Goal: Task Accomplishment & Management: Use online tool/utility

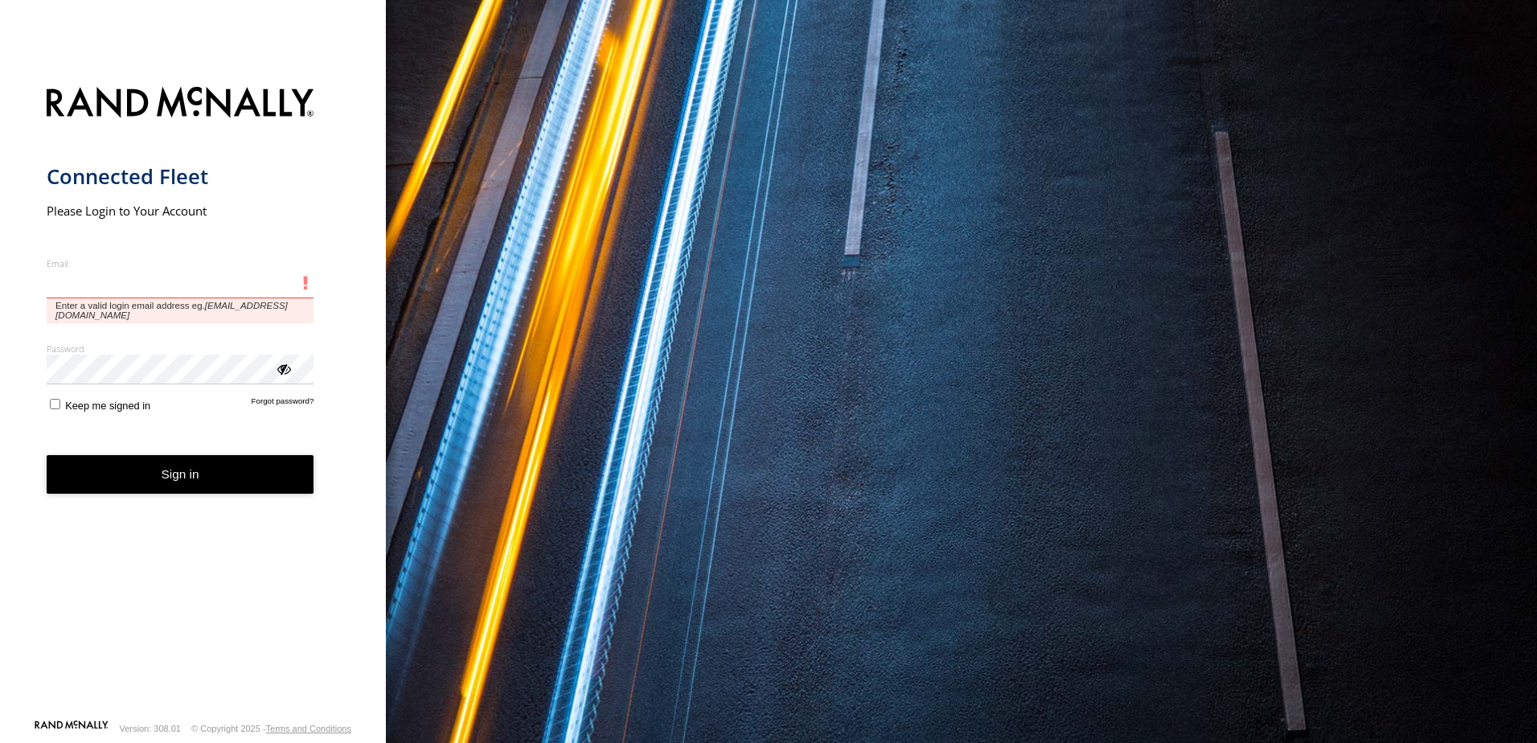
type input "**********"
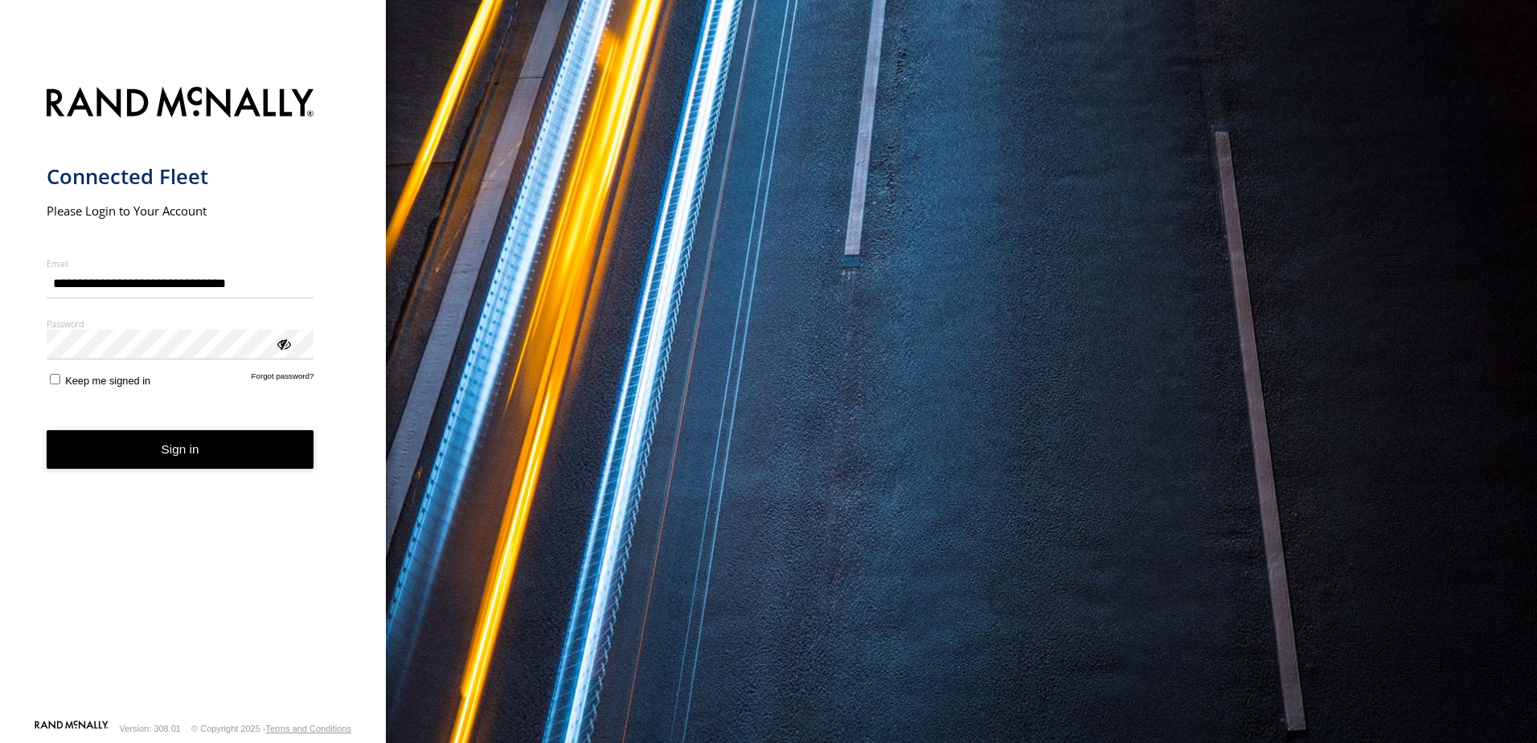
click at [216, 343] on div "Password Enter you login password" at bounding box center [181, 339] width 268 height 43
click at [222, 438] on button "Sign in" at bounding box center [181, 449] width 268 height 39
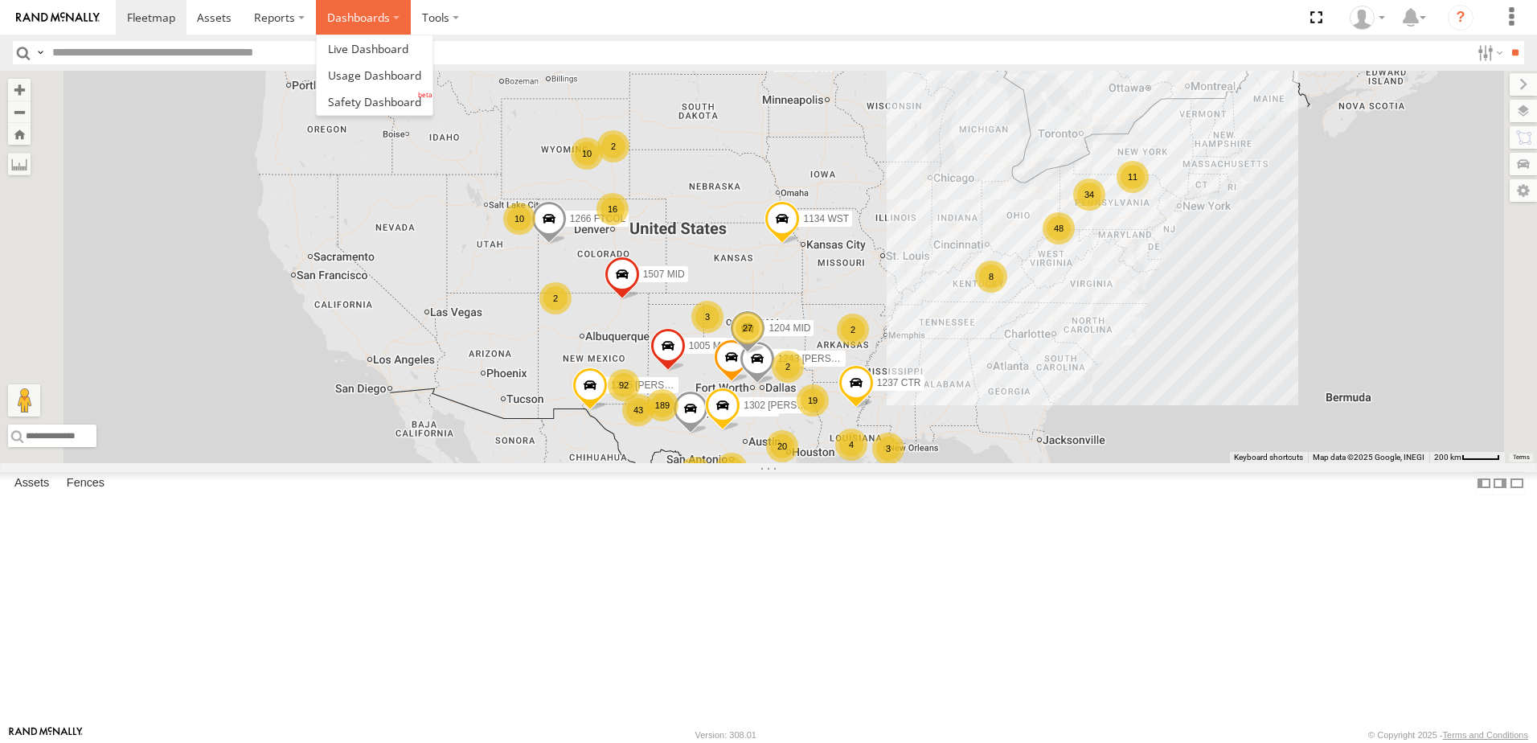
click at [390, 15] on label "Dashboards" at bounding box center [363, 17] width 95 height 35
click at [396, 89] on link at bounding box center [375, 101] width 116 height 27
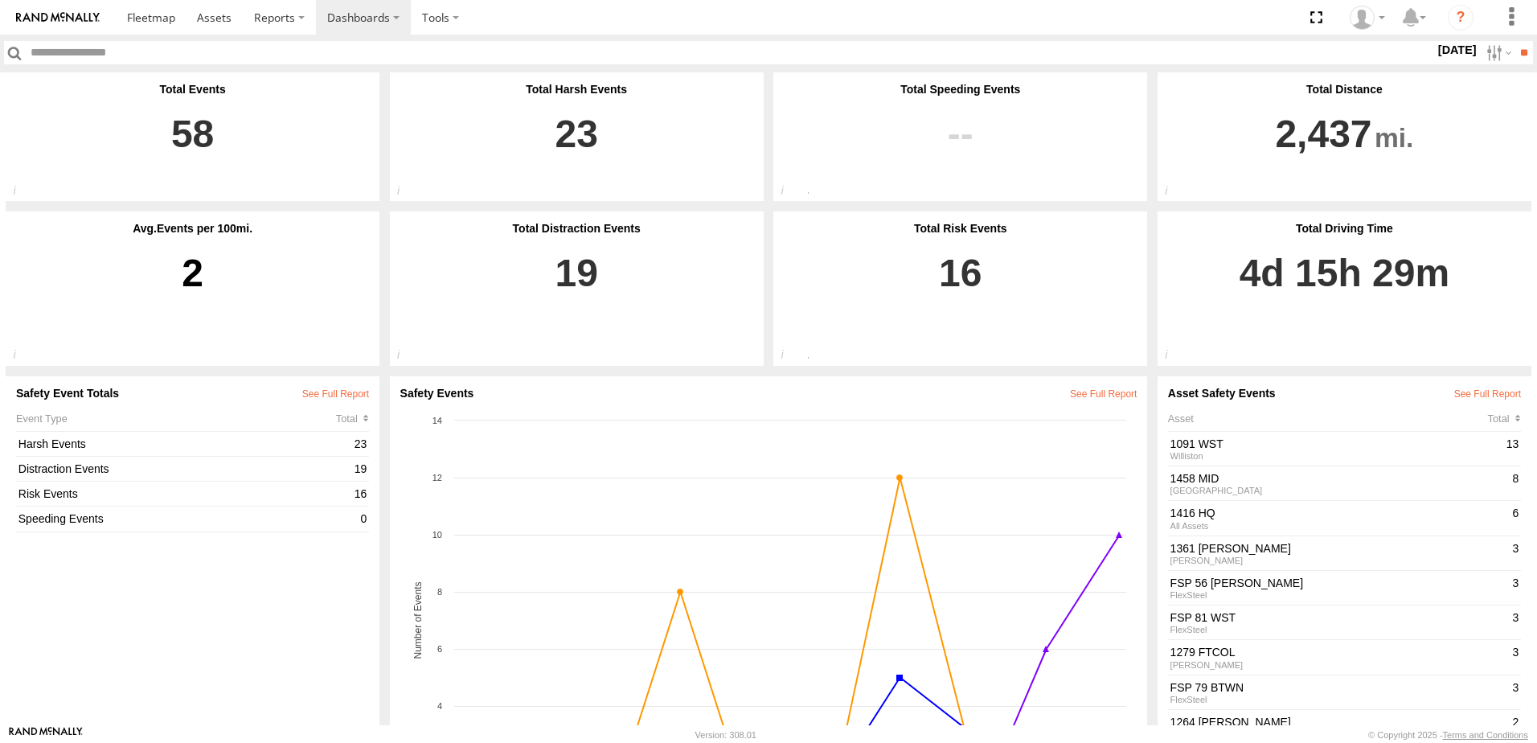
click at [0, 0] on label at bounding box center [0, 0] width 0 height 0
click at [1527, 59] on input "**" at bounding box center [1523, 52] width 18 height 23
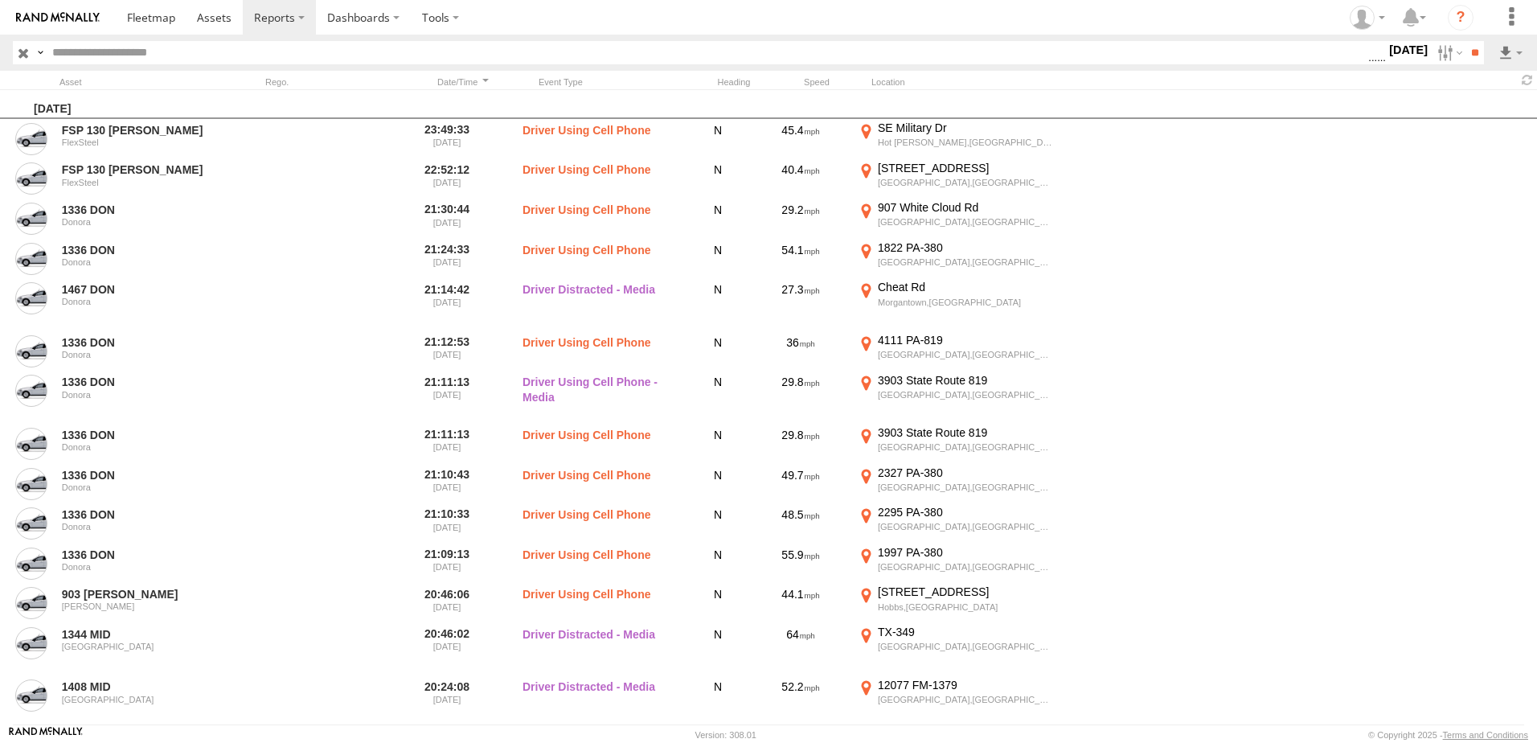
click at [1399, 47] on label "[DATE]" at bounding box center [1408, 50] width 45 height 18
drag, startPoint x: 1152, startPoint y: 359, endPoint x: 1149, endPoint y: 378, distance: 19.6
click at [0, 0] on span "Driver Distracted" at bounding box center [0, 0] width 0 height 0
click at [0, 0] on span "Food or Drink" at bounding box center [0, 0] width 0 height 0
click at [0, 0] on span "Driver Smoking" at bounding box center [0, 0] width 0 height 0
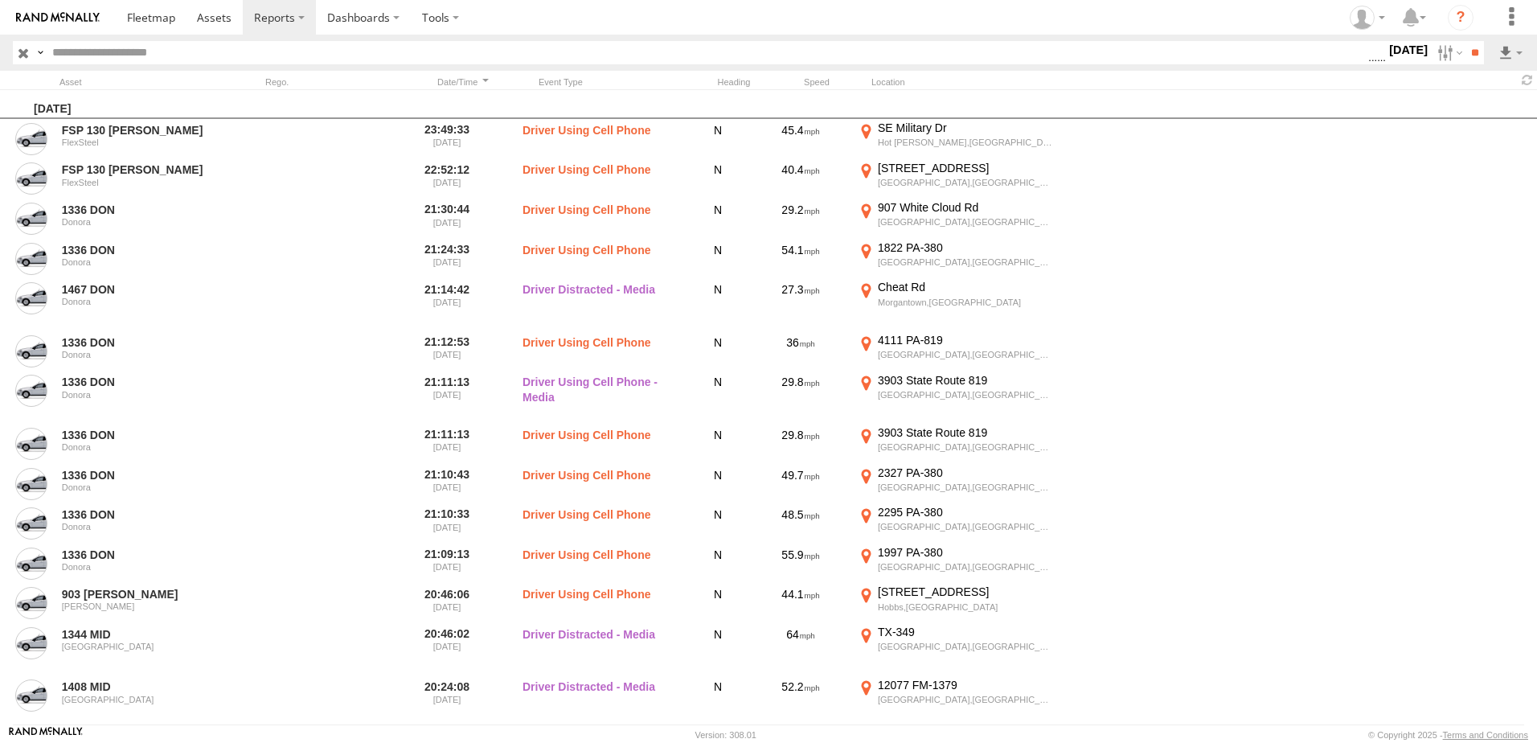
scroll to position [956, 0]
click at [0, 0] on span "Driver Distracted" at bounding box center [0, 0] width 0 height 0
click at [0, 0] on span "Food or Drink" at bounding box center [0, 0] width 0 height 0
drag, startPoint x: 1162, startPoint y: 442, endPoint x: 1208, endPoint y: 417, distance: 52.9
click at [0, 0] on span "Driver Smoking" at bounding box center [0, 0] width 0 height 0
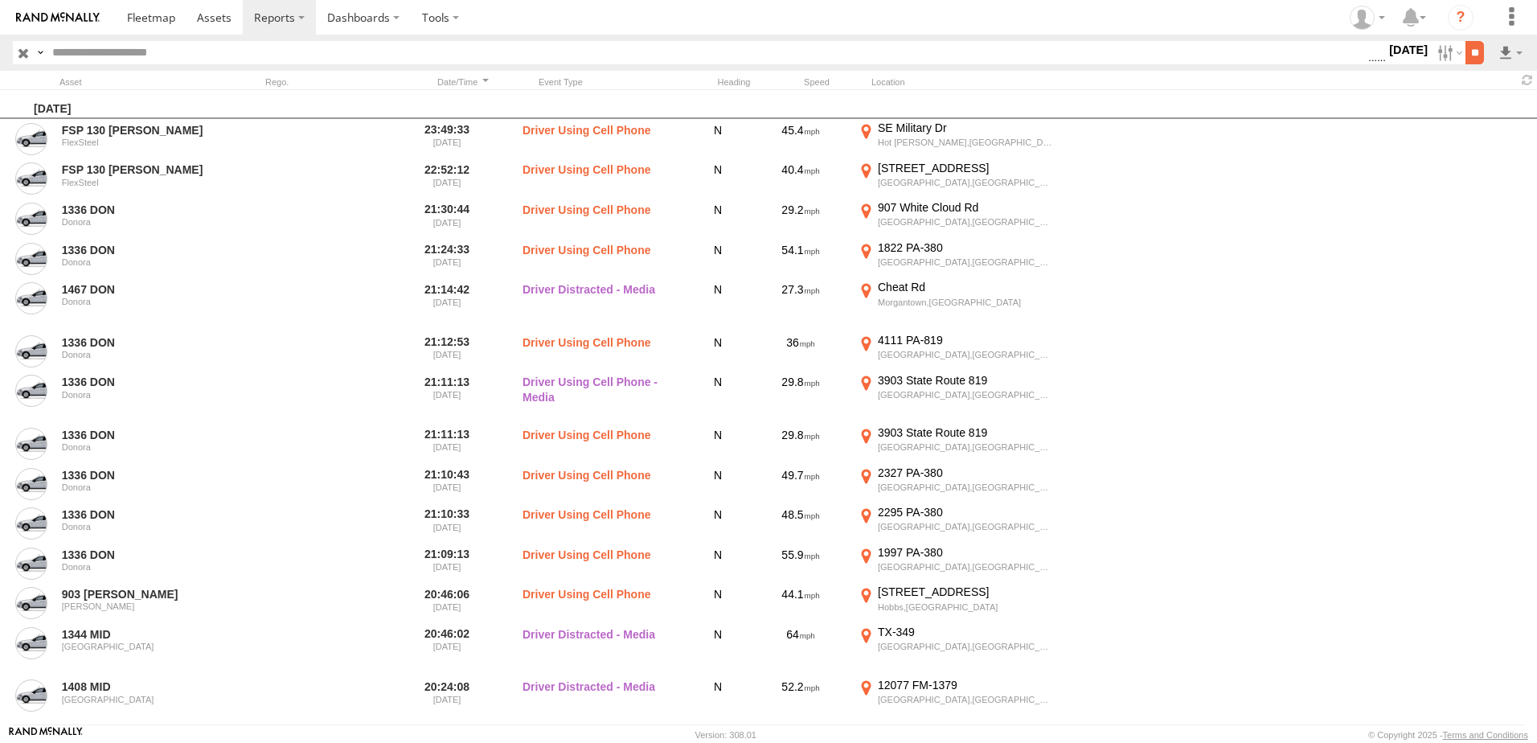
click at [1473, 51] on input "**" at bounding box center [1474, 52] width 18 height 23
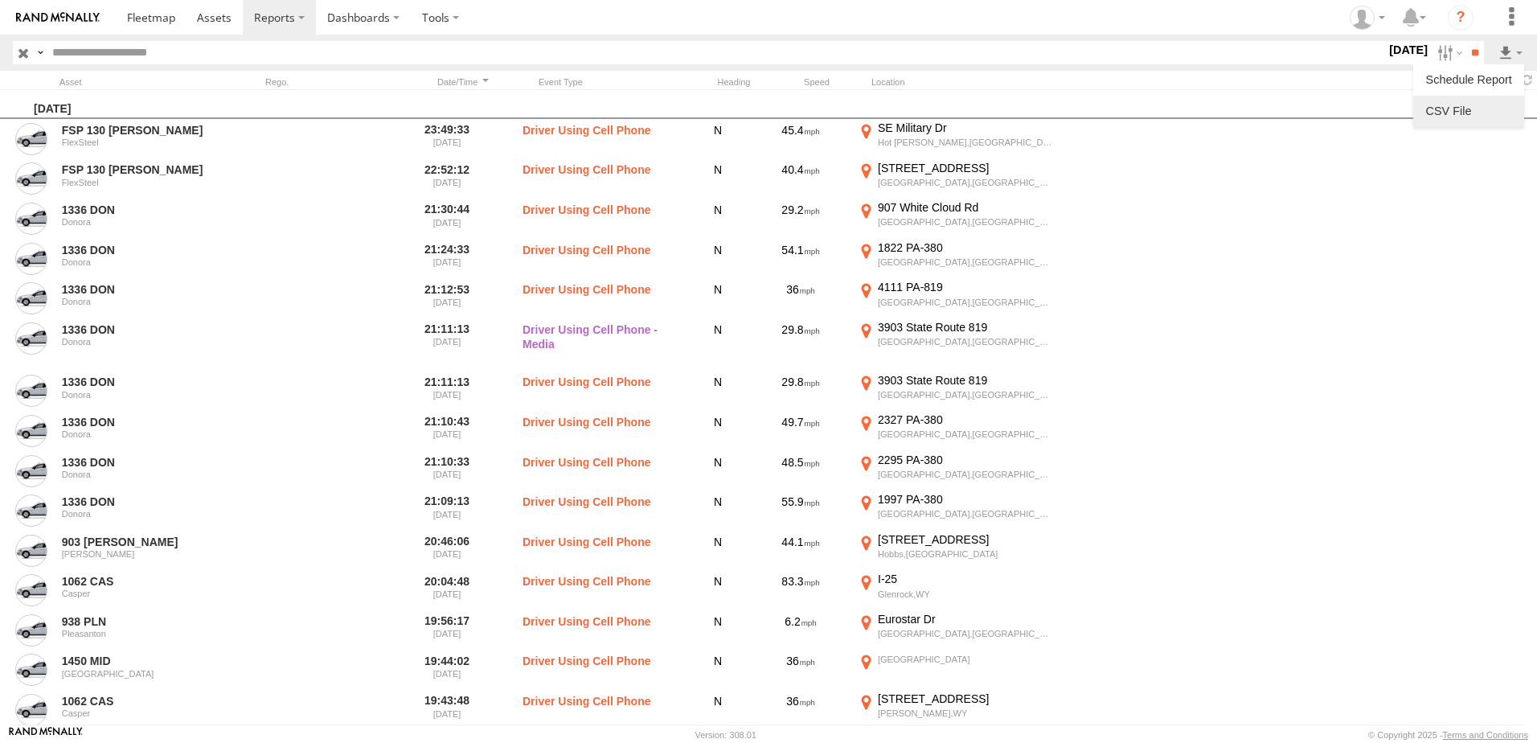
click at [1478, 107] on link at bounding box center [1469, 111] width 98 height 24
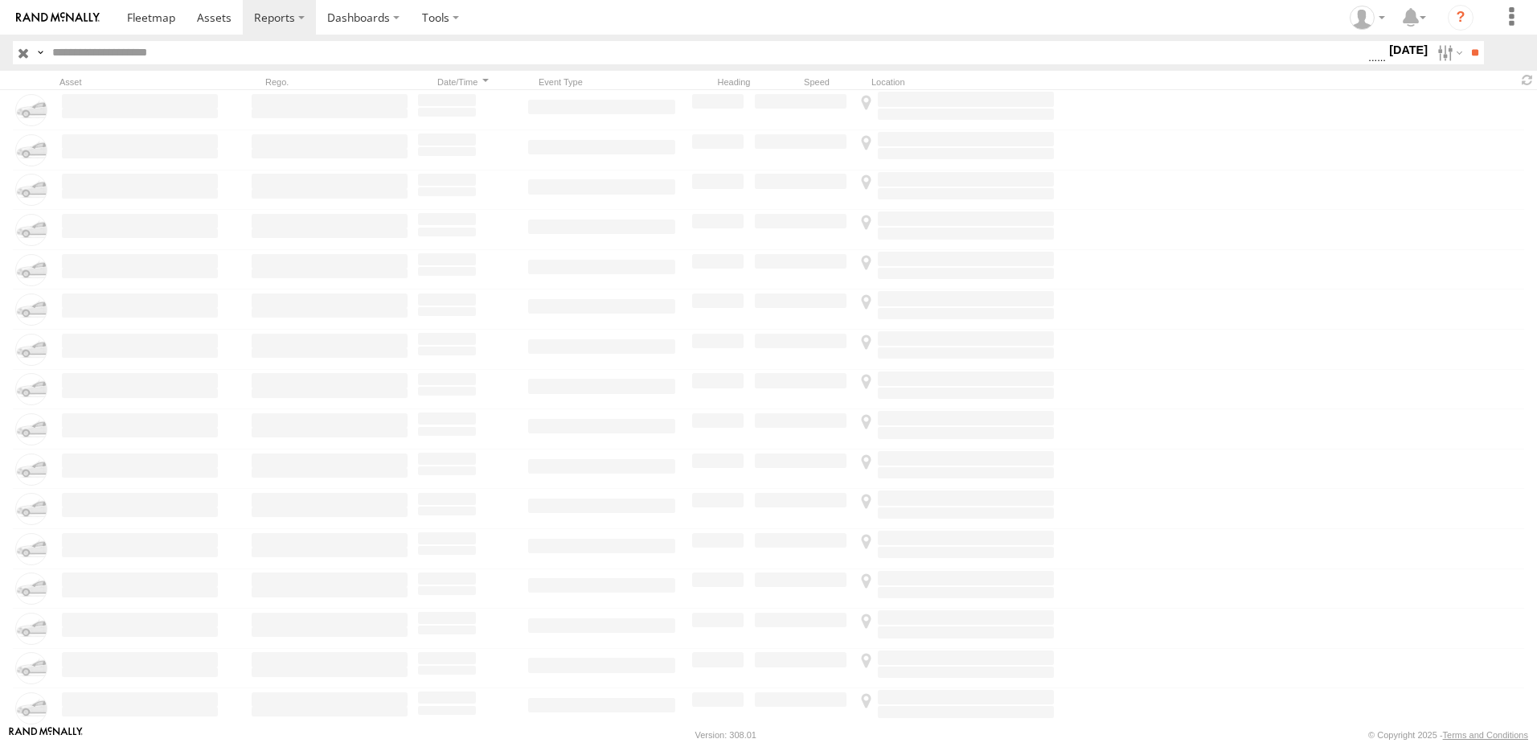
click at [1407, 46] on label "[DATE]" at bounding box center [1408, 50] width 45 height 18
click at [0, 0] on span "Seatbelt Alarm" at bounding box center [0, 0] width 0 height 0
click at [0, 0] on span "Possible Fatigue" at bounding box center [0, 0] width 0 height 0
click at [0, 0] on span "Lane Departure" at bounding box center [0, 0] width 0 height 0
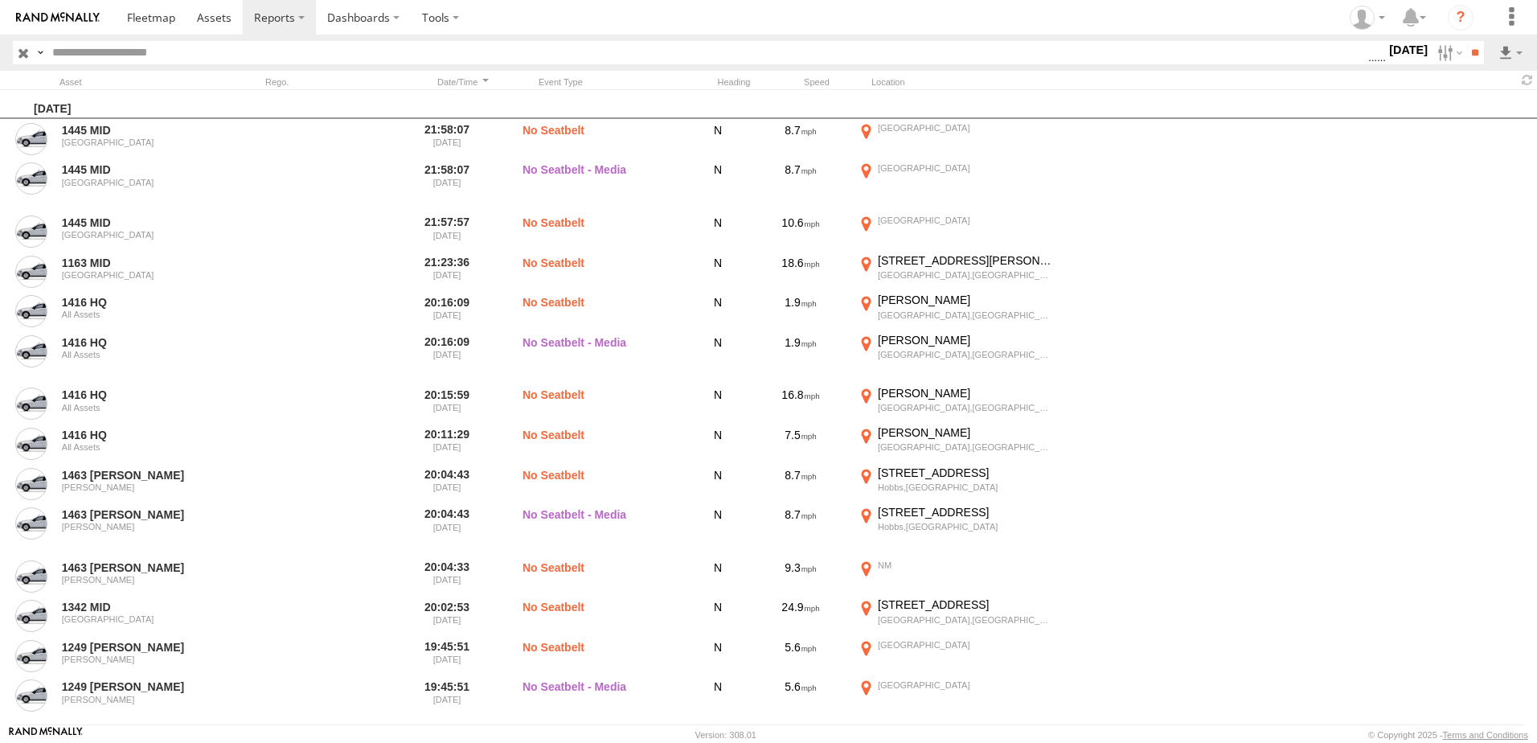
click at [1368, 64] on div "No Seatbelt Seatbelt Alarm Possible Fatigue Lane Departure No Driver Detected T…" at bounding box center [1368, 53] width 0 height 21
drag, startPoint x: 1132, startPoint y: 474, endPoint x: 1128, endPoint y: 490, distance: 16.6
click at [0, 0] on span "Tailgating" at bounding box center [0, 0] width 0 height 0
click at [0, 0] on span "No Driver Detected" at bounding box center [0, 0] width 0 height 0
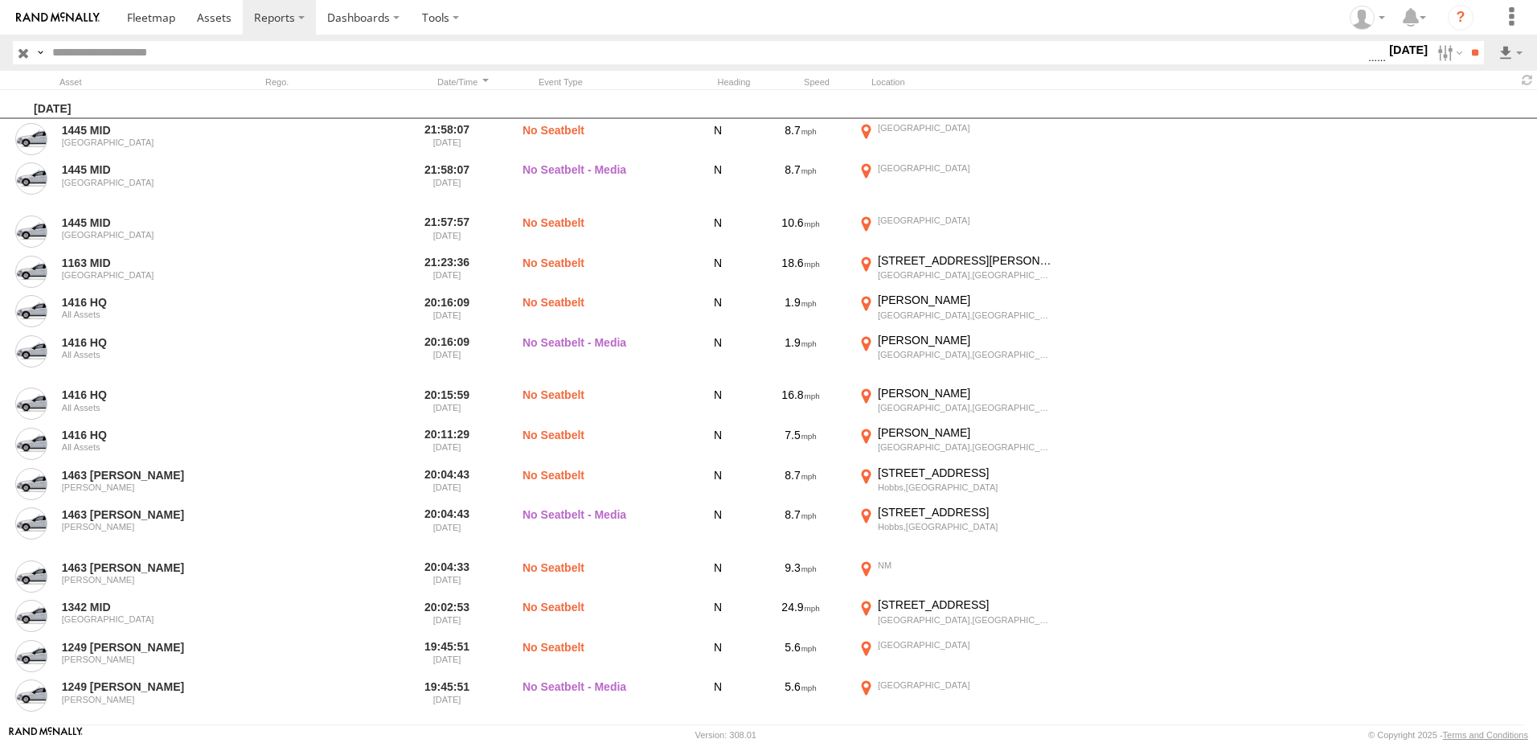
click at [0, 0] on span "Tailgating" at bounding box center [0, 0] width 0 height 0
click at [0, 0] on span "Seatbelt Alarm" at bounding box center [0, 0] width 0 height 0
click at [0, 0] on span "Possible Fatigue" at bounding box center [0, 0] width 0 height 0
click at [0, 0] on span "Lane Departure" at bounding box center [0, 0] width 0 height 0
click at [0, 0] on span "No Driver Detected" at bounding box center [0, 0] width 0 height 0
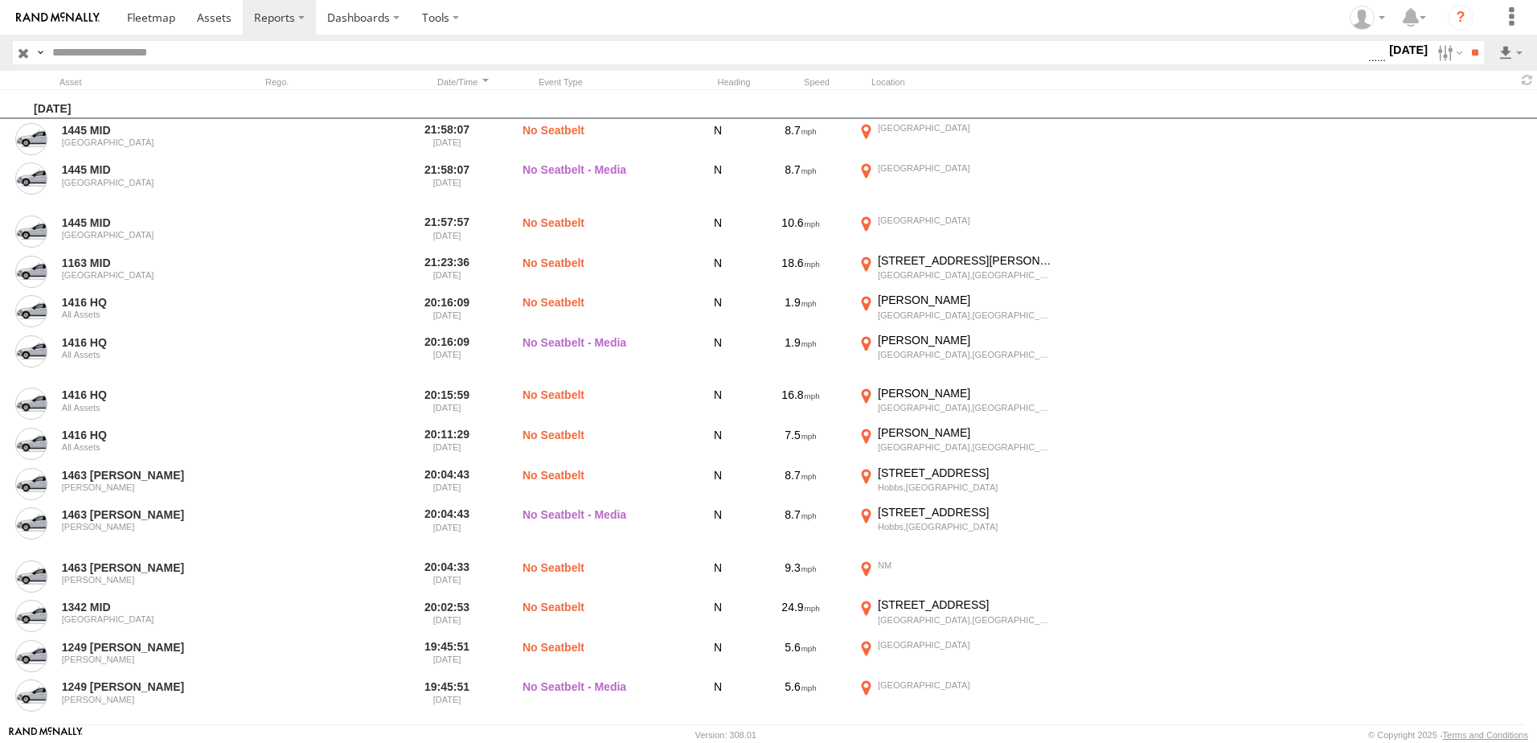
click at [0, 0] on span "Lane Departure" at bounding box center [0, 0] width 0 height 0
click at [1465, 56] on input "**" at bounding box center [1474, 52] width 18 height 23
click at [1486, 102] on link at bounding box center [1469, 111] width 98 height 24
